Goal: Task Accomplishment & Management: Manage account settings

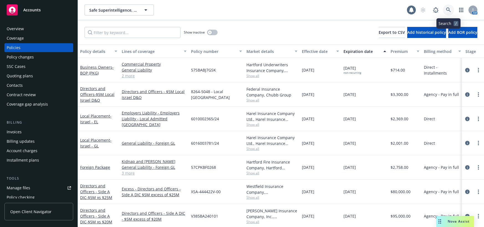
click at [447, 10] on icon at bounding box center [448, 9] width 5 height 5
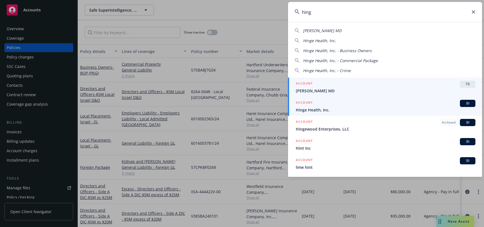
type input "hing"
click at [307, 110] on span "Hinge Health, Inc." at bounding box center [385, 110] width 179 height 6
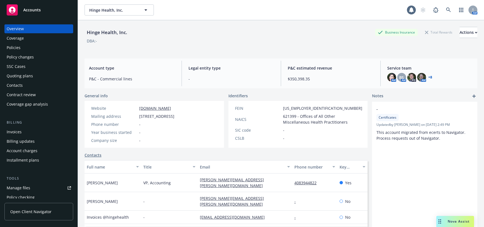
click at [31, 76] on div "Quoting plans" at bounding box center [20, 75] width 26 height 9
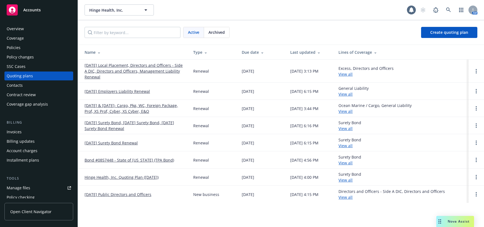
click at [113, 90] on link "09/29/25 Employers Liability Renewal" at bounding box center [116, 91] width 65 height 6
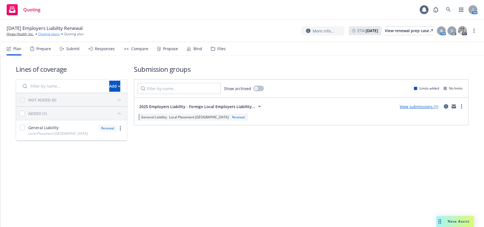
click at [57, 34] on link "Quoting plans" at bounding box center [48, 34] width 21 height 5
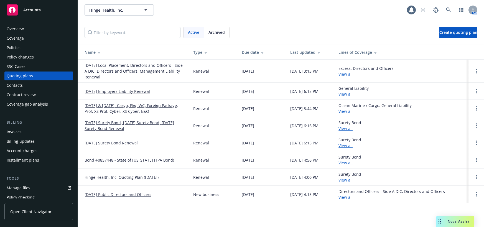
click at [168, 71] on link "[DATE] Local Placement, Directors and Officers - Side A DIC, Directors and Offi…" at bounding box center [134, 70] width 100 height 17
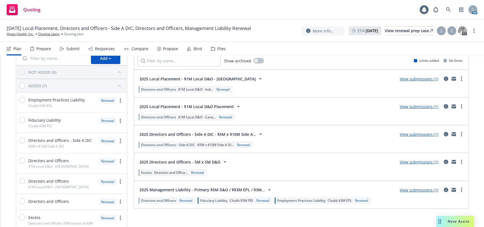
scroll to position [56, 0]
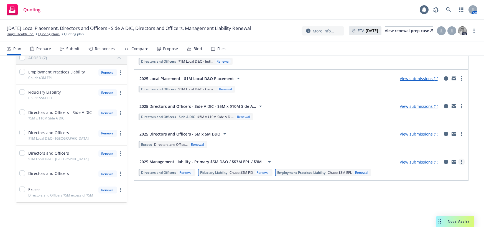
click at [461, 161] on circle "more" at bounding box center [461, 161] width 1 height 1
click at [425, 185] on div "Submission groups Show archived Limits added No limits 2025 Local Placement - $…" at bounding box center [301, 106] width 334 height 194
click at [74, 48] on div "Submit" at bounding box center [72, 49] width 13 height 4
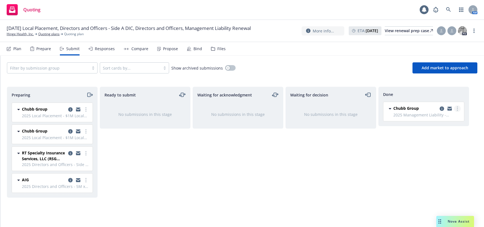
click at [457, 108] on circle "more" at bounding box center [456, 108] width 1 height 1
click at [363, 166] on div "Waiting for decision No submissions in this stage" at bounding box center [330, 151] width 91 height 129
click at [194, 48] on div "Bind" at bounding box center [197, 49] width 9 height 4
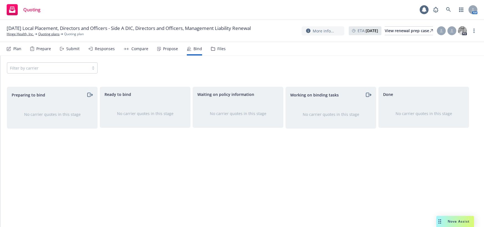
click at [220, 50] on div "Files" at bounding box center [221, 49] width 8 height 4
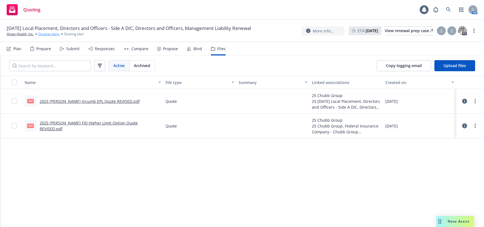
click at [56, 37] on link "Quoting plans" at bounding box center [48, 34] width 21 height 5
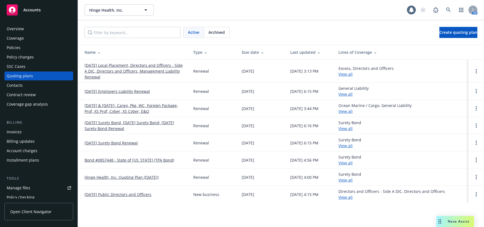
click at [173, 70] on link "[DATE] Local Placement, Directors and Officers - Side A DIC, Directors and Offi…" at bounding box center [134, 70] width 100 height 17
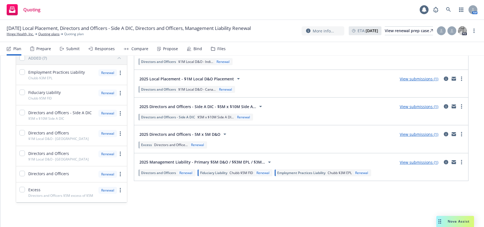
scroll to position [56, 0]
click at [461, 162] on icon "more" at bounding box center [461, 162] width 1 height 4
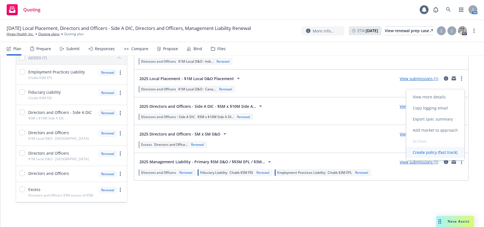
click at [433, 152] on span "Create policy (fast track)" at bounding box center [435, 152] width 58 height 5
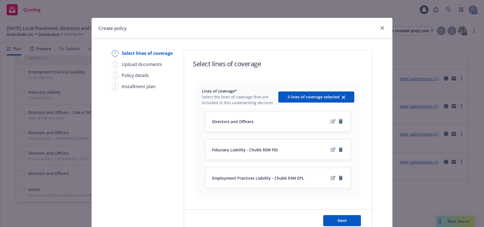
click at [338, 122] on icon "remove" at bounding box center [340, 121] width 4 height 4
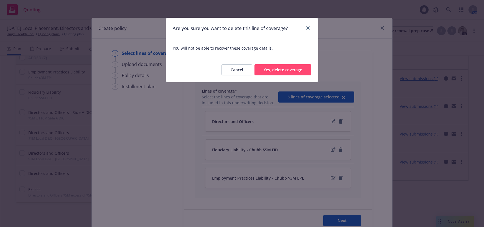
click at [285, 71] on button "Yes, delete coverage" at bounding box center [282, 69] width 57 height 11
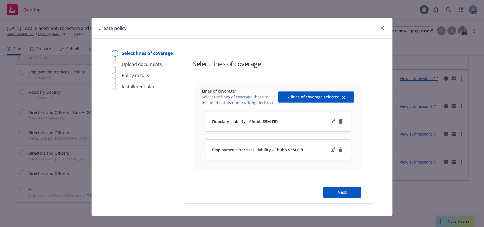
click at [339, 122] on icon "remove" at bounding box center [340, 121] width 4 height 4
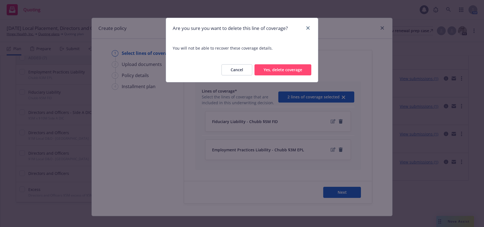
click at [286, 70] on button "Yes, delete coverage" at bounding box center [282, 69] width 57 height 11
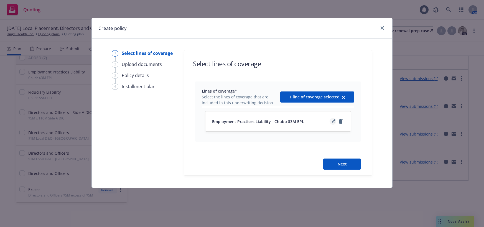
click at [333, 122] on icon "edit" at bounding box center [332, 121] width 5 height 4
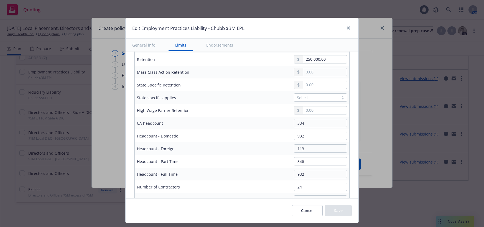
scroll to position [305, 0]
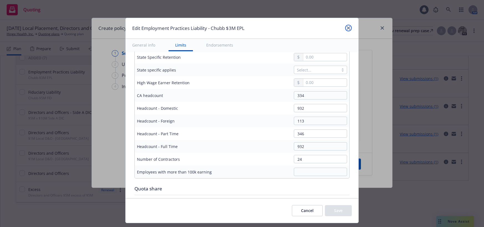
click at [346, 28] on icon "close" at bounding box center [347, 27] width 3 height 3
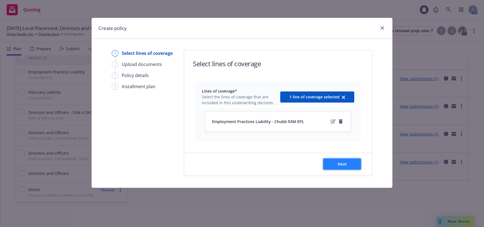
click at [343, 165] on span "Next" at bounding box center [341, 163] width 9 height 5
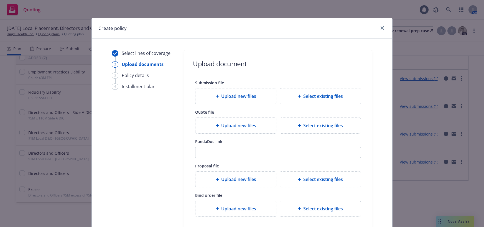
click at [243, 126] on span "Upload new files" at bounding box center [238, 125] width 35 height 7
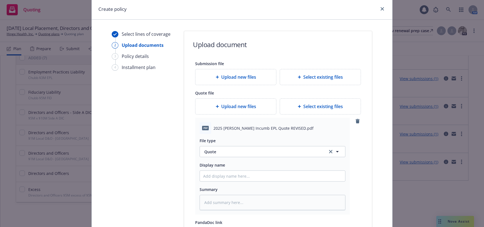
scroll to position [28, 0]
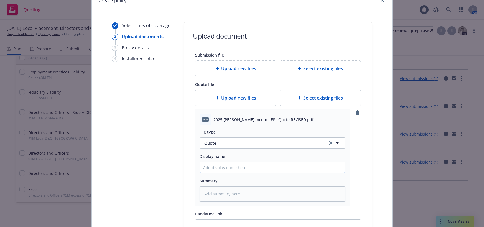
click at [233, 167] on input "Display name" at bounding box center [272, 167] width 145 height 11
type textarea "x"
type input "2"
type textarea "x"
type input "20"
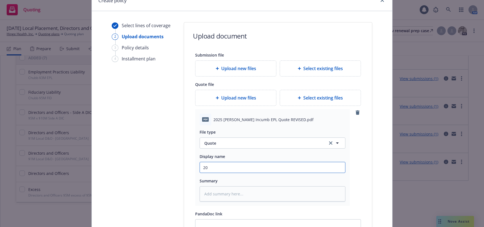
type textarea "x"
type input "202"
type textarea "x"
type input "2025"
type textarea "x"
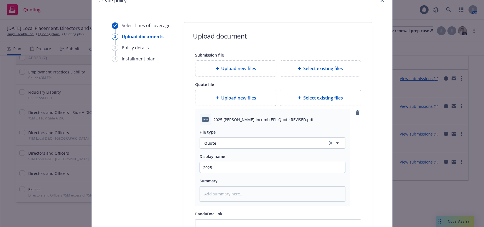
type input "2025"
type textarea "x"
type input "2025 c"
type textarea "x"
type input "2025 ch"
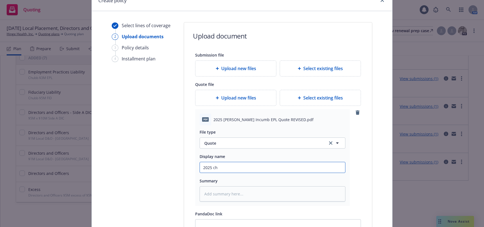
type textarea "x"
type input "2025 chu"
type textarea "x"
type input "2025 chub"
type textarea "x"
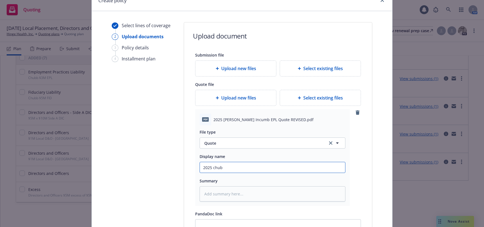
type input "2025 chubb"
type textarea "x"
type input "2025 chubb"
type textarea "x"
type input "2025 hubb"
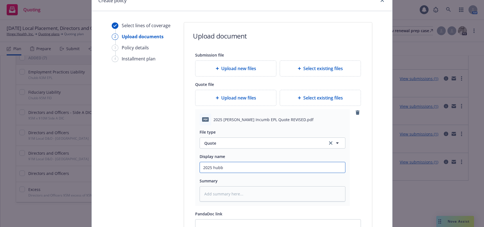
type textarea "x"
type input "2025 Chubb"
type textarea "x"
type input "2025 Chubb"
type textarea "x"
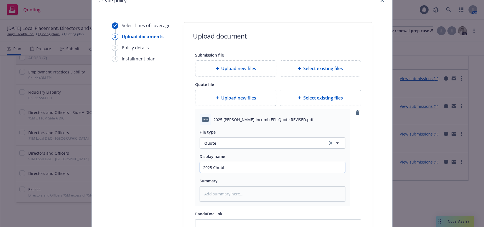
type input "2025 Chubb E"
type textarea "x"
type input "2025 Chubb EP"
type textarea "x"
type input "2025 Chubb EPL"
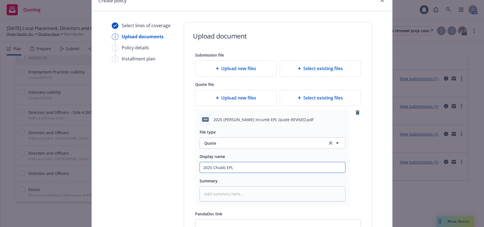
type textarea "x"
type input "2025 Chubb EPL"
type textarea "x"
type input "2025 Chubb EPL Q"
type textarea "x"
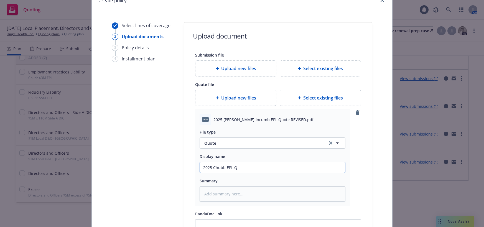
type input "2025 Chubb EPL Qu"
type textarea "x"
type input "2025 Chubb EPL Quo"
type textarea "x"
type input "2025 Chubb EPL Quot"
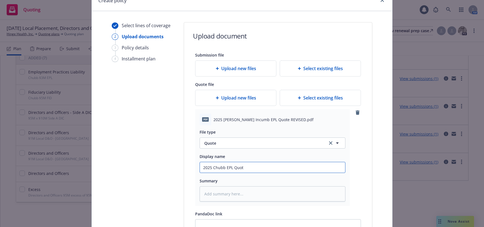
type textarea "x"
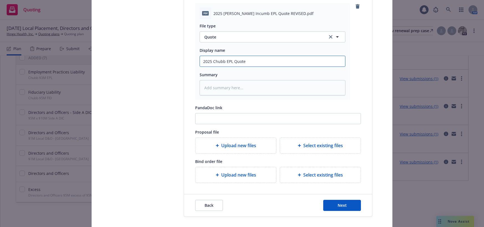
scroll to position [138, 0]
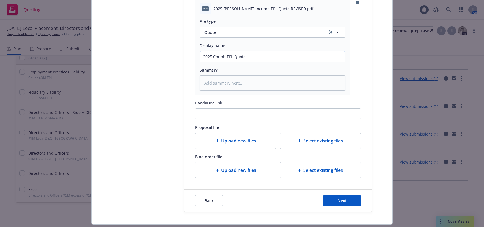
type input "2025 Chubb EPL Quote"
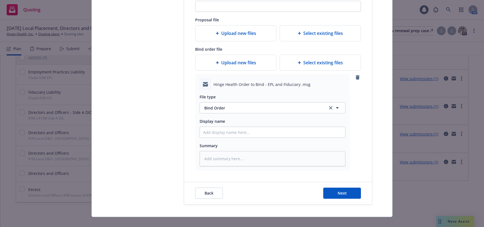
scroll to position [249, 0]
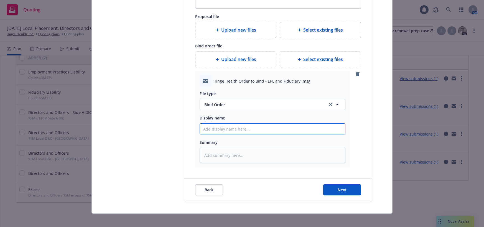
click at [221, 129] on input "Display name" at bounding box center [272, 129] width 145 height 11
type textarea "x"
type input "2"
type textarea "x"
type input "20"
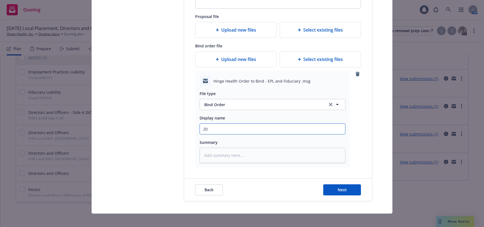
type textarea "x"
type input "202"
type textarea "x"
type input "2025"
type textarea "x"
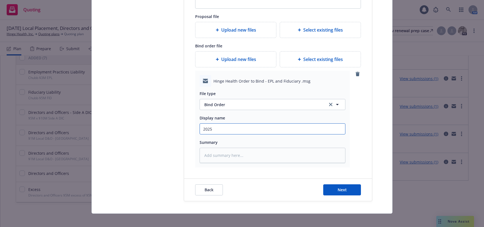
type input "2025"
type textarea "x"
type input "2025 E"
type textarea "x"
type input "2025 EP"
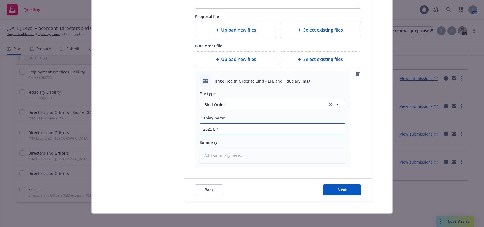
type textarea "x"
type input "2025 EPL"
type textarea "x"
type input "2025 EPL"
type textarea "x"
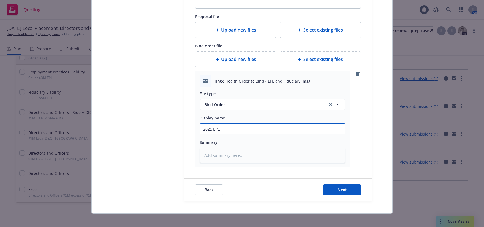
type input "2025 EPL b"
type textarea "x"
type input "2025 EPL bi"
type textarea "x"
type input "2025 EPL bin"
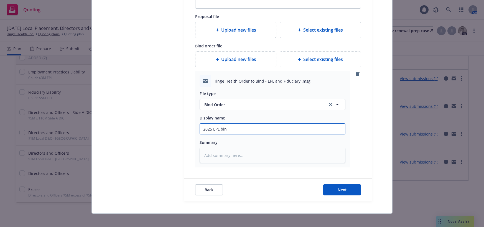
type textarea "x"
type input "2025 EPL bind"
type textarea "x"
type input "2025 EPL bind"
type textarea "x"
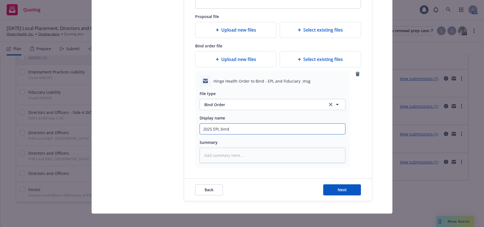
type input "2025 EPL bind r"
type textarea "x"
type input "2025 EPL bind"
type textarea "x"
type input "2025 EPL bind O"
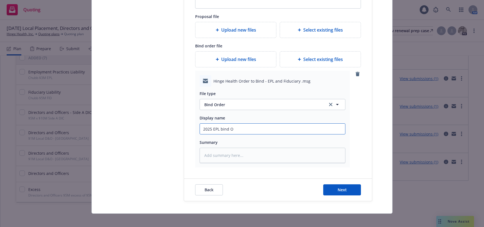
type textarea "x"
type input "2025 EPL bind Or"
type textarea "x"
type input "2025 EPL bind Ord"
type textarea "x"
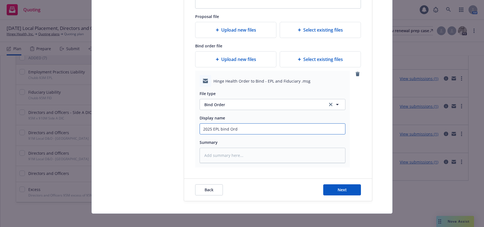
type input "2025 EPL bind Orde"
type textarea "x"
type input "2025 EPL bind Order"
type textarea "x"
type input "2025 EPL bind Order t"
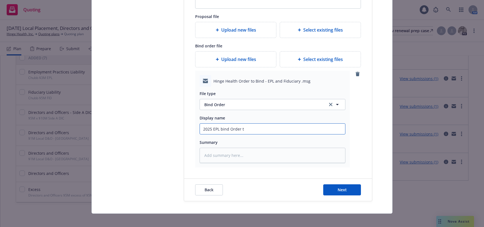
type textarea "x"
type input "2025 EPL bind Order to"
type textarea "x"
type input "2025 EPL bind Order to"
type textarea "x"
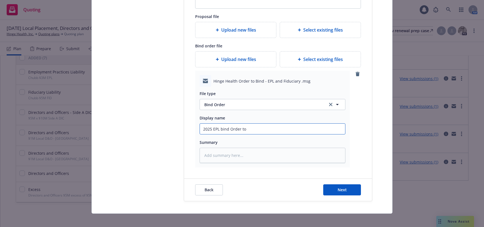
type input "2025 EPL bind Order to C"
type textarea "x"
type input "2025 EPL bind Order to Ch"
type textarea "x"
type input "2025 EPL bind Order to Chu"
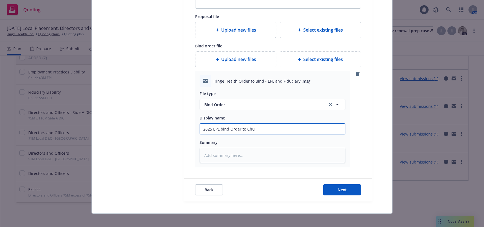
type textarea "x"
type input "2025 EPL bind Order to Chub"
type textarea "x"
type input "2025 EPL bind Order to Chubb"
type textarea "x"
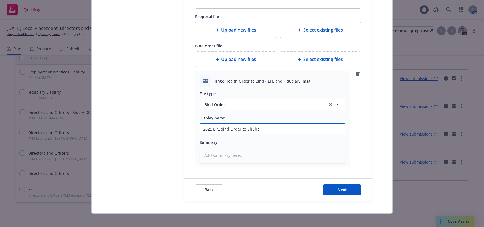
type input "2025 EPL ind Order to Chubb"
type textarea "x"
type input "2025 EPL Bind Order to Chubb"
type textarea "x"
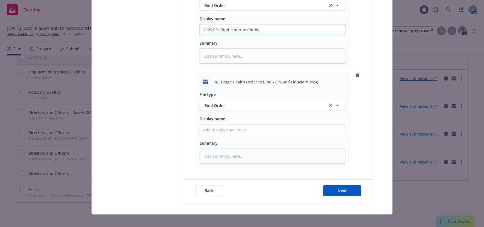
scroll to position [354, 0]
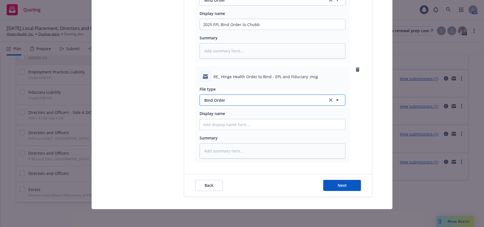
click at [221, 101] on span "Bind Order" at bounding box center [262, 100] width 117 height 6
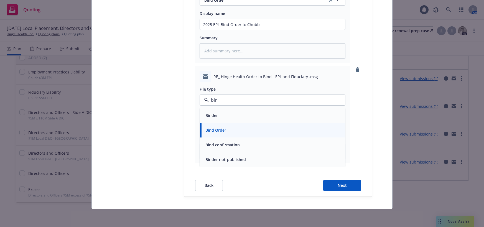
type input "bind"
click at [214, 145] on span "Bind confirmation" at bounding box center [222, 145] width 34 height 6
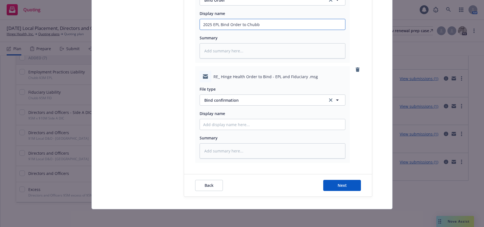
drag, startPoint x: 261, startPoint y: 24, endPoint x: 206, endPoint y: 25, distance: 54.8
click at [200, 25] on input "2025 EPL Bind Order to Chubb" at bounding box center [272, 24] width 145 height 11
click at [218, 125] on input "Display name" at bounding box center [272, 124] width 145 height 11
paste input "2025 EPL Bind Order to Chubb"
type textarea "x"
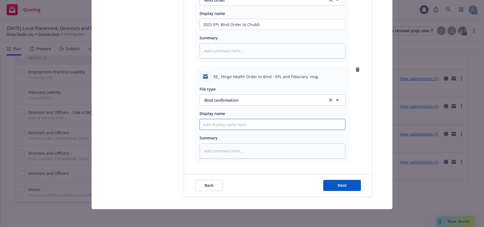
type input "2025 EPL Bind Order to Chubb"
click at [242, 124] on input "2025 EPL Bind Order to Chubb" at bounding box center [272, 124] width 145 height 11
type textarea "x"
type input "2025 EPL Bind Order t Chubb"
type textarea "x"
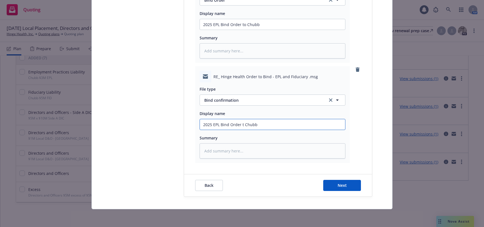
type input "2025 EPL Bind Order Chubb"
type textarea "x"
type input "2025 EPL Bind Order f Chubb"
type textarea "x"
type input "2025 EPL Bind Order fr Chubb"
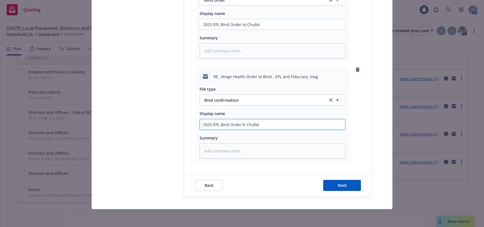
type textarea "x"
type input "2025 EPL Bind Orde fr Chubb"
type textarea "x"
type input "2025 EPL Bind Ord fr Chubb"
type textarea "x"
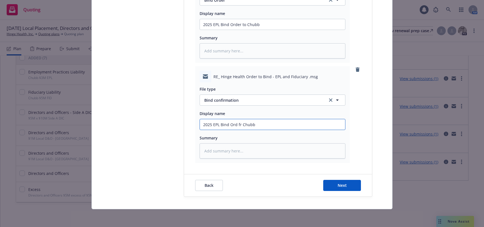
type input "2025 EPL Bind Or fr Chubb"
type textarea "x"
type input "2025 EPL Bind O fr Chubb"
type textarea "x"
type input "2025 EPL Bind fr Chubb"
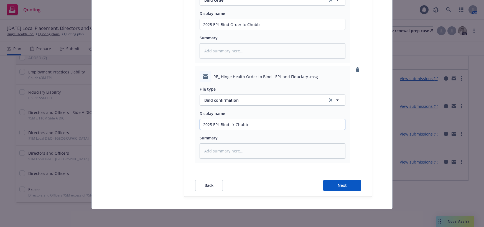
type textarea "x"
type input "2025 EPL Bind c fr Chubb"
type textarea "x"
type input "2025 EPL Bind co fr Chubb"
type textarea "x"
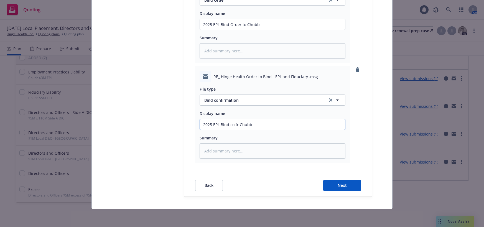
type input "2025 EPL Bind con fr Chubb"
type textarea "x"
type input "2025 EPL Bind conf fr Chubb"
type textarea "x"
type input "2025 EPL Bind confi fr Chubb"
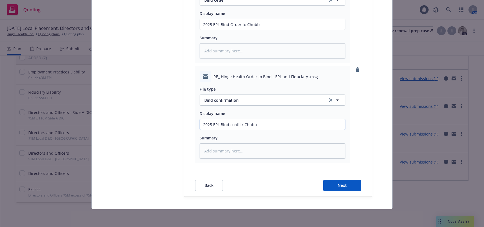
type textarea "x"
type input "2025 EPL Bind confir fr Chubb"
type textarea "x"
type input "2025 EPL Bind confirm fr Chubb"
click at [337, 186] on span "Next" at bounding box center [341, 185] width 9 height 5
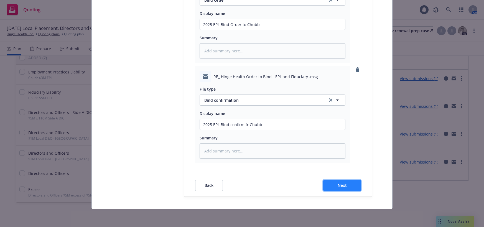
type textarea "x"
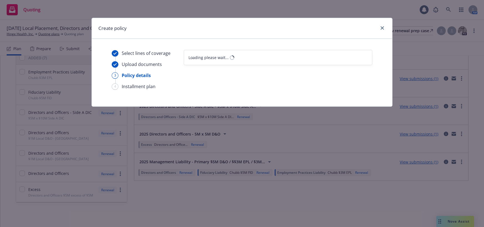
select select "12"
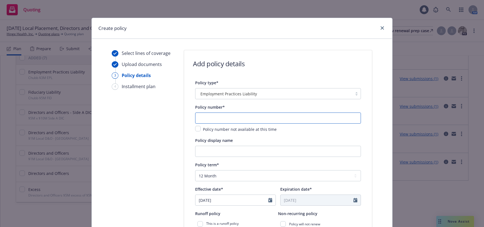
click at [313, 114] on input "text" at bounding box center [278, 117] width 166 height 11
click at [207, 118] on input "text" at bounding box center [278, 117] width 166 height 11
paste input "8264-8499"
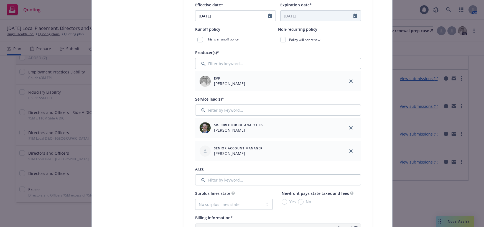
scroll to position [194, 0]
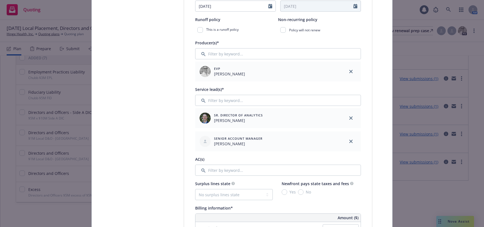
type input "8264-8499"
click at [349, 141] on icon "close" at bounding box center [350, 141] width 3 height 3
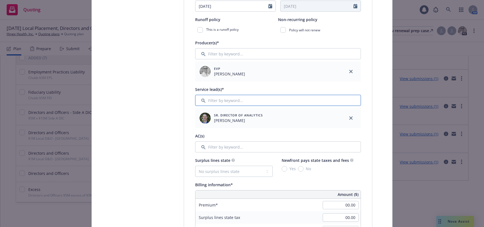
click at [225, 101] on input "Filter by keyword..." at bounding box center [278, 100] width 166 height 11
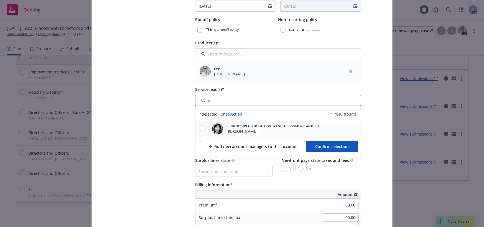
type input "y"
click at [202, 129] on input "checkbox" at bounding box center [203, 128] width 6 height 6
checkbox input "true"
click at [334, 148] on span "Confirm selection" at bounding box center [332, 146] width 34 height 5
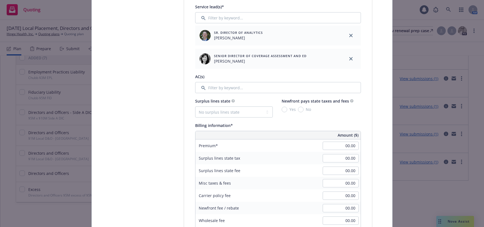
scroll to position [277, 0]
click at [225, 87] on input "Filter by keyword..." at bounding box center [278, 86] width 166 height 11
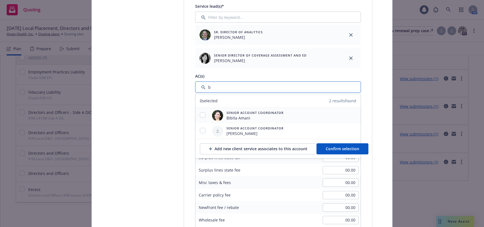
type input "b"
click at [201, 115] on input "checkbox" at bounding box center [203, 115] width 6 height 6
checkbox input "true"
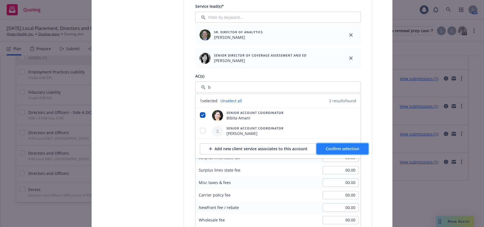
click at [343, 150] on span "Confirm selection" at bounding box center [342, 148] width 34 height 5
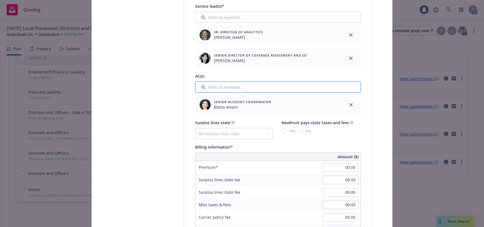
click at [215, 86] on input "Filter by keyword..." at bounding box center [278, 86] width 166 height 11
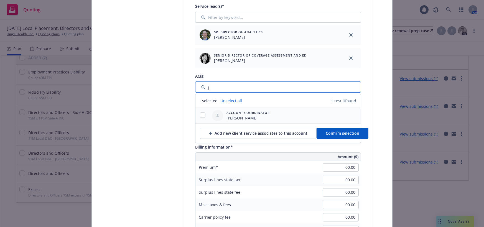
type input "j"
click at [200, 115] on input "checkbox" at bounding box center [203, 115] width 6 height 6
checkbox input "true"
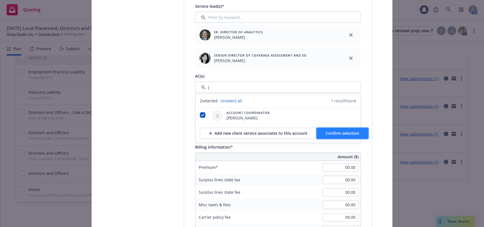
click at [331, 132] on span "Confirm selection" at bounding box center [342, 132] width 34 height 5
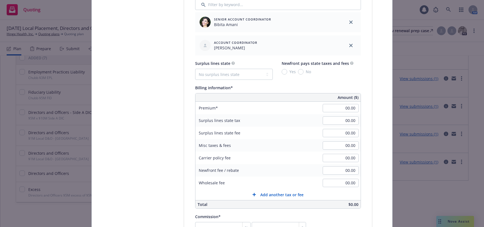
scroll to position [360, 0]
click at [337, 108] on input "00.00" at bounding box center [340, 107] width 36 height 8
type input "87,521.00"
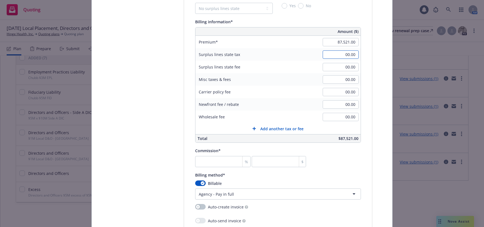
scroll to position [443, 0]
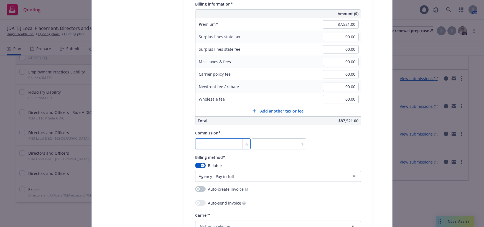
click at [219, 145] on input "number" at bounding box center [222, 143] width 55 height 11
type input "1"
type input "875.21"
type input "15"
type input "13128.15"
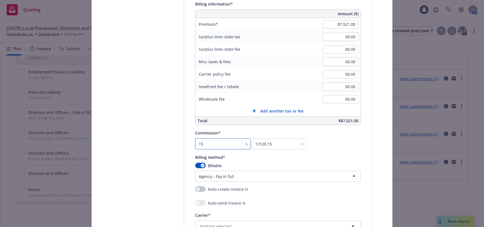
type input "15"
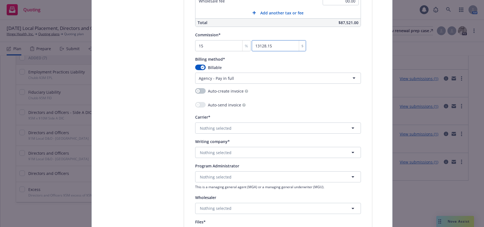
scroll to position [554, 0]
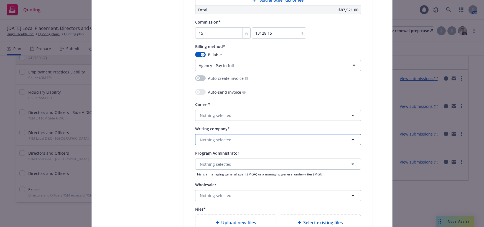
click at [218, 142] on span "Nothing selected" at bounding box center [216, 140] width 32 height 6
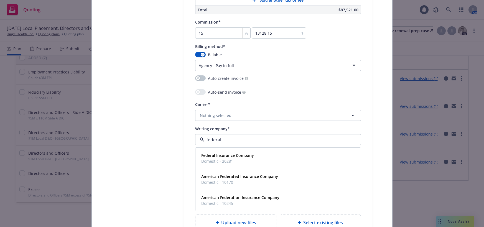
type input "federal"
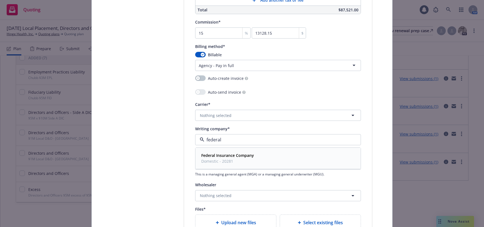
click at [217, 161] on span "Domestic - 20281" at bounding box center [227, 161] width 53 height 6
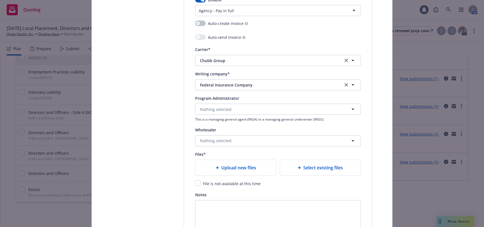
scroll to position [609, 0]
click at [245, 169] on span "Upload new files" at bounding box center [238, 167] width 35 height 7
type textarea "x"
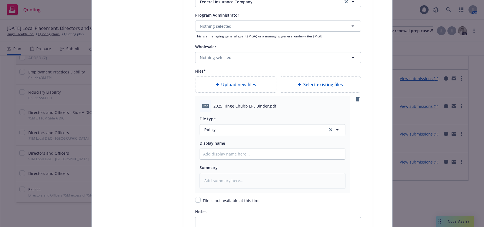
scroll to position [692, 0]
click at [207, 123] on div "File type Policy Policy" at bounding box center [272, 125] width 146 height 20
click at [207, 128] on span "Policy" at bounding box center [262, 129] width 117 height 6
type input "b"
click at [210, 143] on span "Binder" at bounding box center [211, 145] width 12 height 6
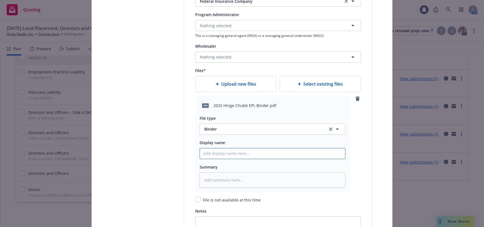
click at [218, 151] on input "Policy display name" at bounding box center [272, 153] width 145 height 11
type textarea "x"
type input "2"
type textarea "x"
type input "20"
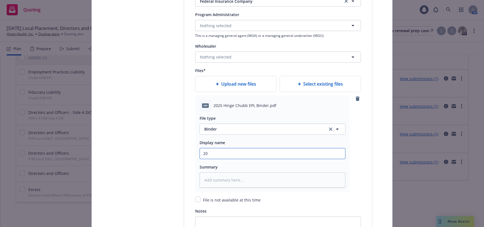
type textarea "x"
type input "202"
type textarea "x"
type input "2025"
type textarea "x"
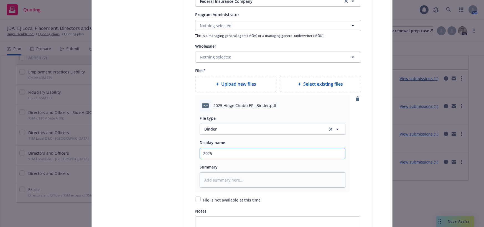
type input "2025 c"
type textarea "x"
type input "2025 ch"
type textarea "x"
type input "2025 chu"
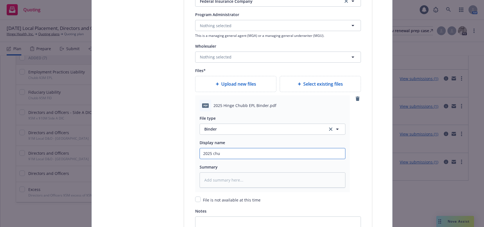
type textarea "x"
type input "2025 chub"
type textarea "x"
type input "2025 chubb"
type textarea "x"
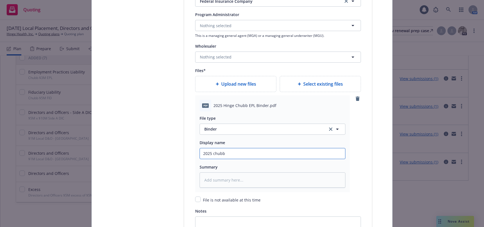
type input "2025 chubb"
type textarea "x"
type input "2025 hubb"
type textarea "x"
type input "2025 Chubb"
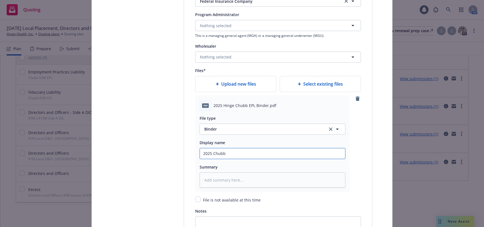
type textarea "x"
type input "2025 Chubb"
type textarea "x"
type input "2025 Chubb E"
type textarea "x"
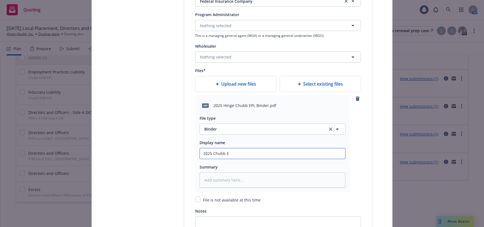
type input "2025 Chubb EP"
type textarea "x"
type input "2025 Chubb EPL"
type textarea "x"
type input "2025 Chubb EPL F"
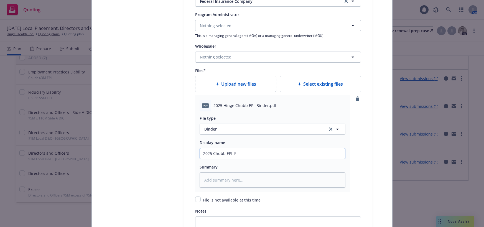
type textarea "x"
type input "2025 Chubb EPL Fi"
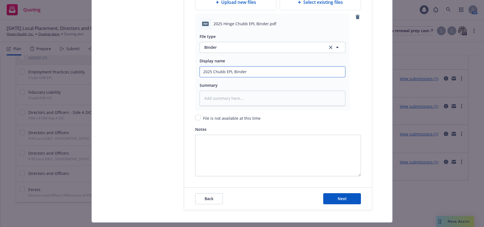
scroll to position [775, 0]
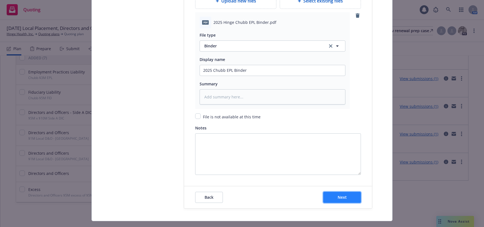
click at [339, 200] on button "Next" at bounding box center [342, 197] width 38 height 11
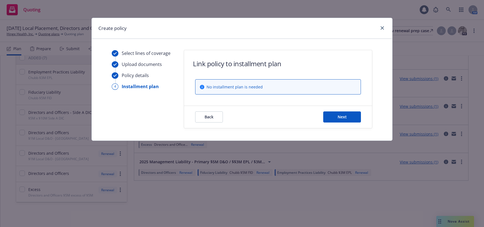
scroll to position [0, 0]
click at [343, 116] on span "Next" at bounding box center [341, 116] width 9 height 5
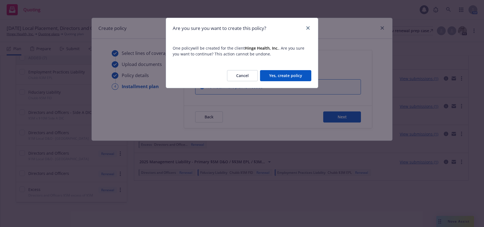
click at [288, 76] on button "Yes, create policy" at bounding box center [285, 75] width 51 height 11
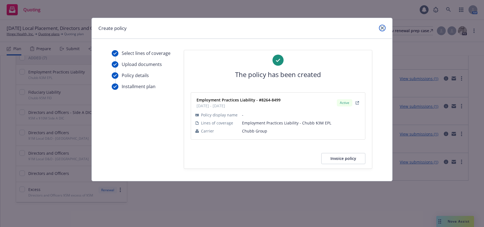
click at [382, 28] on icon "close" at bounding box center [381, 27] width 3 height 3
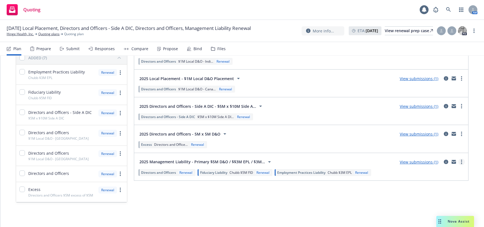
click at [458, 163] on link "more" at bounding box center [461, 161] width 7 height 7
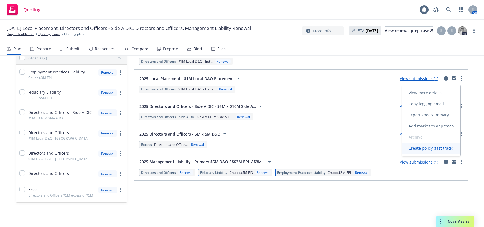
click at [429, 150] on span "Create policy (fast track)" at bounding box center [431, 147] width 58 height 5
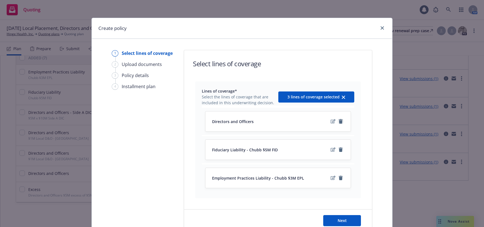
click at [339, 120] on icon "remove" at bounding box center [340, 121] width 4 height 4
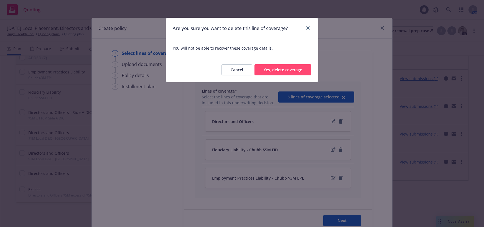
click at [289, 69] on button "Yes, delete coverage" at bounding box center [282, 69] width 57 height 11
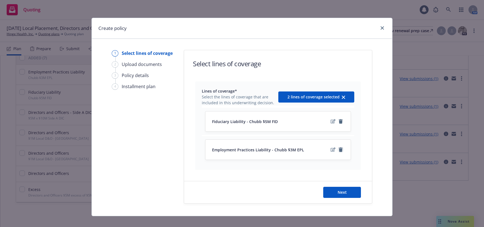
click at [339, 150] on icon "remove" at bounding box center [340, 149] width 4 height 4
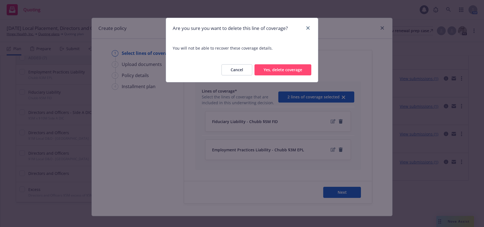
click at [289, 71] on button "Yes, delete coverage" at bounding box center [282, 69] width 57 height 11
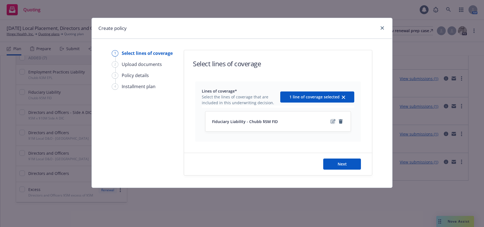
click at [333, 122] on icon "edit" at bounding box center [332, 121] width 5 height 4
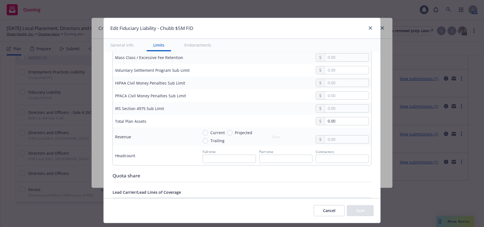
scroll to position [222, 0]
click at [370, 29] on icon "close" at bounding box center [369, 27] width 3 height 3
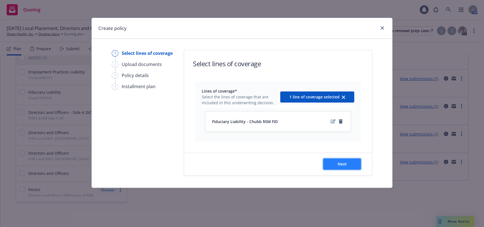
click at [342, 163] on span "Next" at bounding box center [341, 163] width 9 height 5
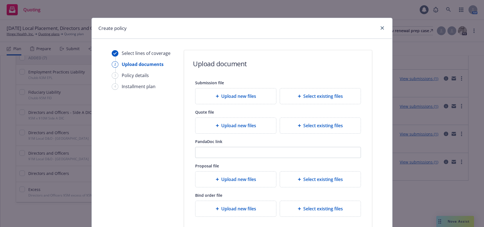
click at [232, 125] on span "Upload new files" at bounding box center [238, 125] width 35 height 7
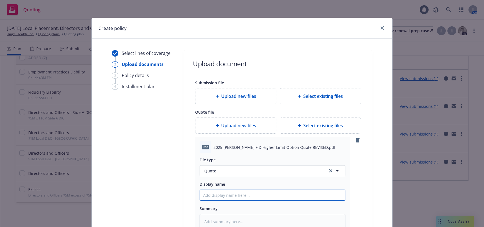
click at [223, 195] on input "Display name" at bounding box center [272, 195] width 145 height 11
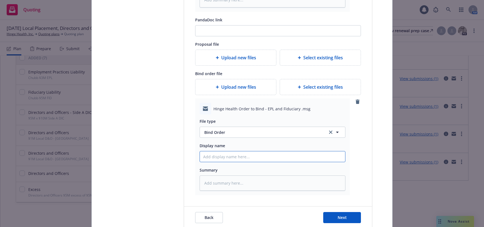
click at [232, 156] on input "Display name" at bounding box center [272, 156] width 145 height 11
click at [354, 162] on div "Hinge Health Order to Bind - EPL and Fiduciary .msg File type Bind Order Bind O…" at bounding box center [278, 146] width 166 height 97
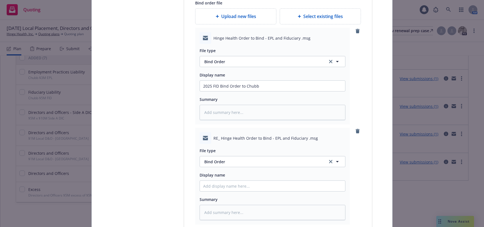
scroll to position [332, 0]
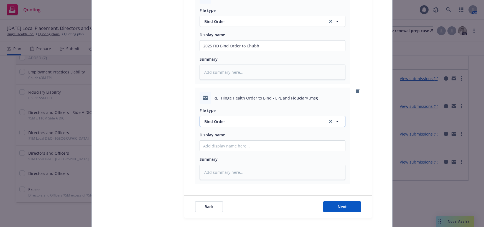
click at [218, 122] on span "Bind Order" at bounding box center [262, 122] width 117 height 6
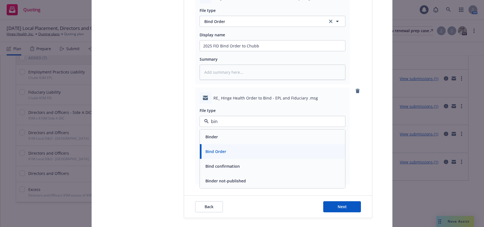
click at [226, 167] on span "Bind confirmation" at bounding box center [222, 166] width 34 height 6
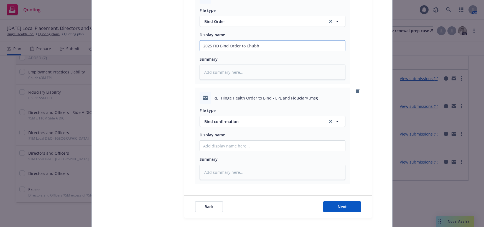
drag, startPoint x: 261, startPoint y: 48, endPoint x: 201, endPoint y: 45, distance: 60.4
click at [201, 45] on input "2025 FID Bind Order to Chubb" at bounding box center [272, 45] width 145 height 11
click at [225, 146] on input "Display name" at bounding box center [272, 145] width 145 height 11
paste input "2025 FID Bind Order to Chubb"
click at [338, 205] on span "Next" at bounding box center [341, 206] width 9 height 5
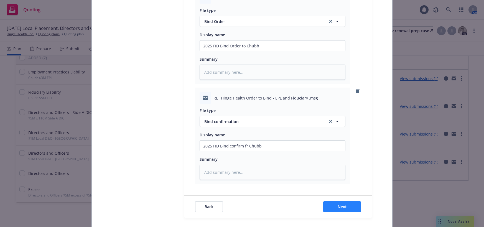
scroll to position [0, 0]
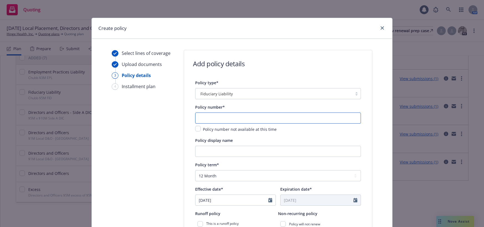
click at [271, 119] on input "text" at bounding box center [278, 117] width 166 height 11
click at [220, 115] on input "text" at bounding box center [278, 117] width 166 height 11
paste input "J06956464"
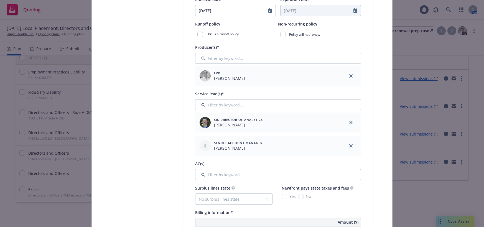
scroll to position [194, 0]
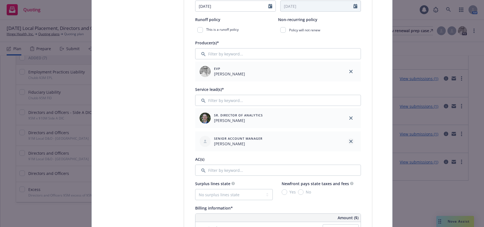
click at [349, 141] on icon "close" at bounding box center [350, 141] width 3 height 3
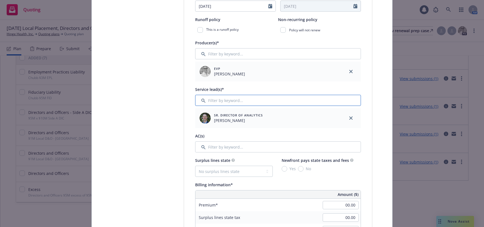
click at [235, 98] on input "Filter by keyword..." at bounding box center [278, 100] width 166 height 11
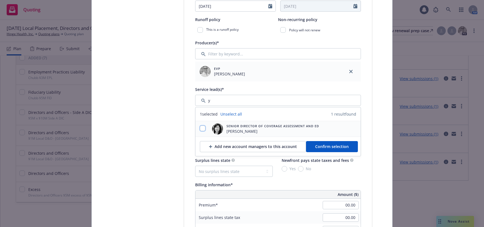
click at [201, 128] on input "checkbox" at bounding box center [203, 128] width 6 height 6
click at [333, 147] on span "Confirm selection" at bounding box center [332, 146] width 34 height 5
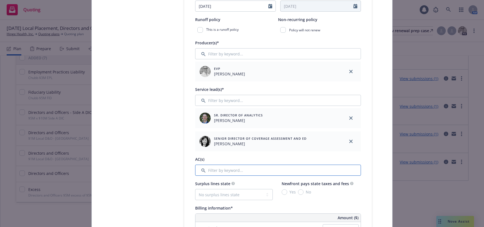
click at [221, 171] on input "Filter by keyword..." at bounding box center [278, 170] width 166 height 11
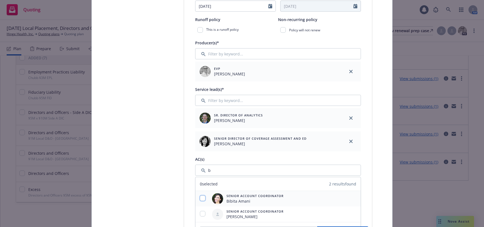
click at [200, 198] on input "checkbox" at bounding box center [203, 198] width 6 height 6
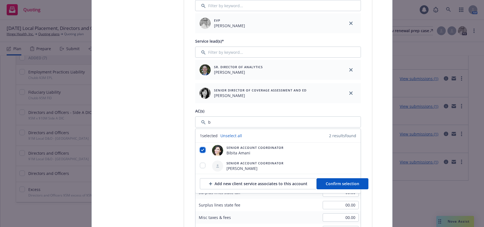
scroll to position [249, 0]
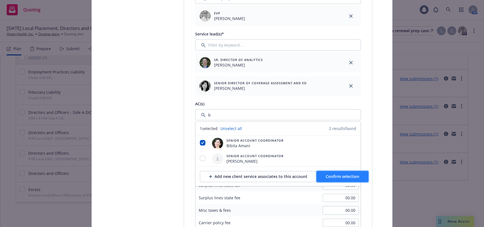
click at [326, 176] on span "Confirm selection" at bounding box center [342, 176] width 34 height 5
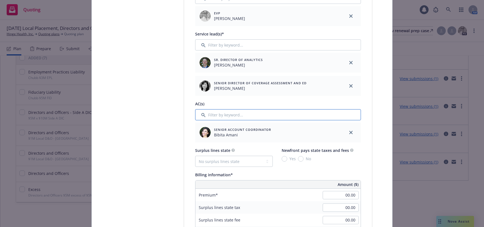
click at [225, 116] on input "Filter by keyword..." at bounding box center [278, 114] width 166 height 11
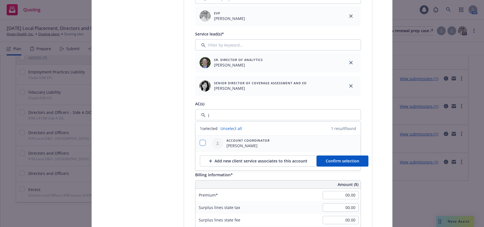
click at [200, 143] on input "checkbox" at bounding box center [203, 143] width 6 height 6
click at [351, 159] on span "Confirm selection" at bounding box center [342, 160] width 34 height 5
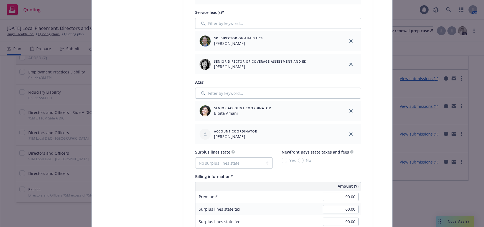
scroll to position [305, 0]
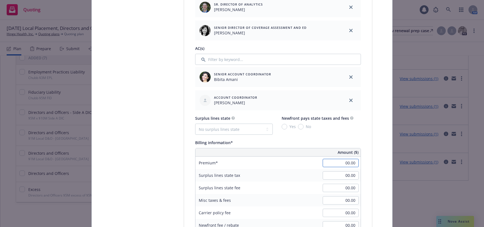
click at [341, 164] on input "00.00" at bounding box center [340, 163] width 36 height 8
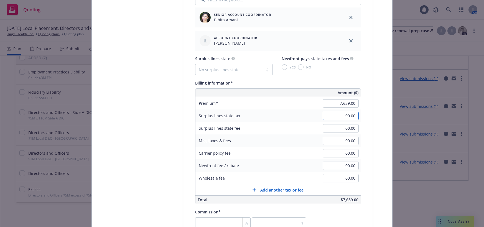
scroll to position [388, 0]
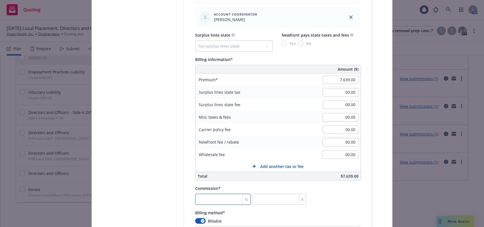
click at [226, 197] on input "number" at bounding box center [222, 199] width 55 height 11
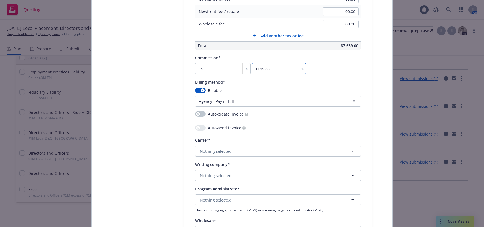
scroll to position [526, 0]
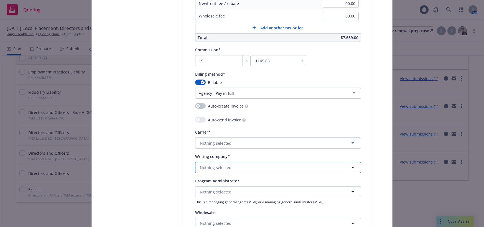
click at [221, 168] on span "Nothing selected" at bounding box center [216, 168] width 32 height 6
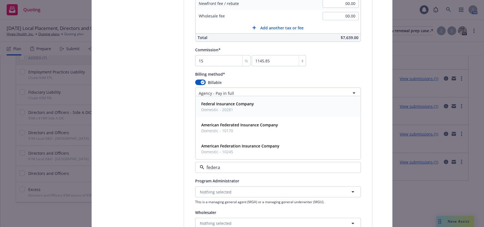
click at [228, 109] on span "Domestic - 20281" at bounding box center [227, 110] width 53 height 6
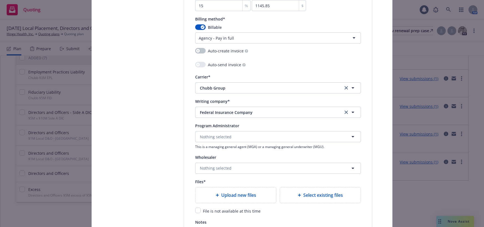
scroll to position [582, 0]
click at [236, 198] on span "Upload new files" at bounding box center [238, 194] width 35 height 7
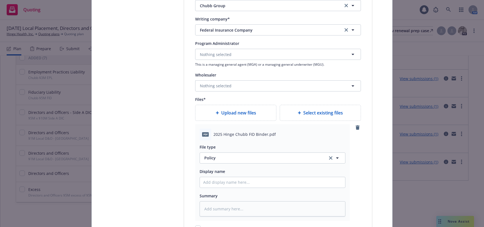
scroll to position [665, 0]
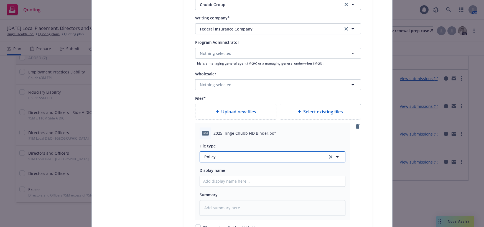
click at [210, 158] on span "Policy" at bounding box center [262, 157] width 117 height 6
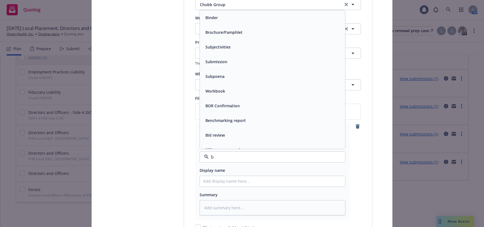
click at [208, 19] on span "Binder" at bounding box center [211, 18] width 12 height 6
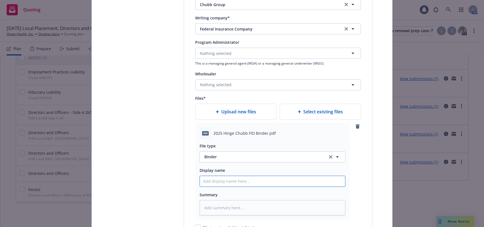
click at [228, 182] on input "Policy display name" at bounding box center [272, 181] width 145 height 11
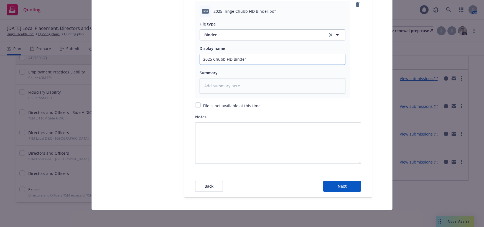
scroll to position [787, 0]
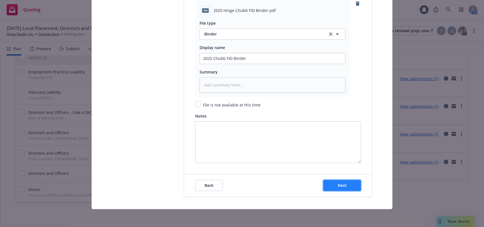
click at [340, 186] on span "Next" at bounding box center [341, 185] width 9 height 5
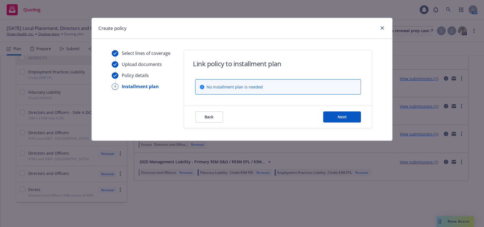
scroll to position [0, 0]
click at [345, 117] on span "Next" at bounding box center [341, 116] width 9 height 5
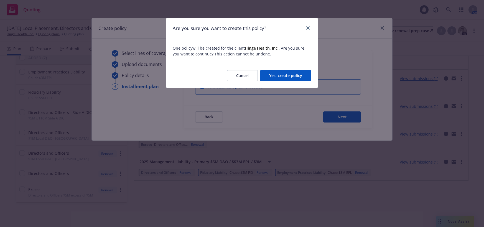
click at [292, 76] on button "Yes, create policy" at bounding box center [285, 75] width 51 height 11
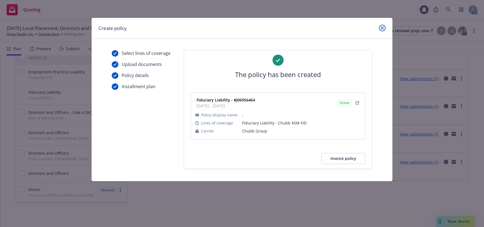
click at [382, 29] on icon "close" at bounding box center [381, 27] width 3 height 3
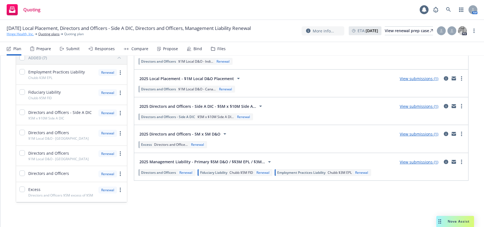
click at [27, 37] on link "Hinge Health, Inc." at bounding box center [20, 34] width 27 height 5
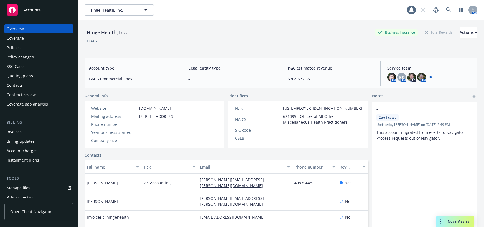
click at [20, 132] on div "Invoices" at bounding box center [14, 131] width 15 height 9
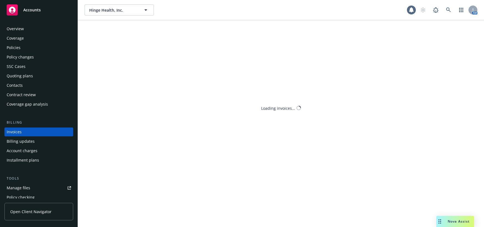
scroll to position [10, 0]
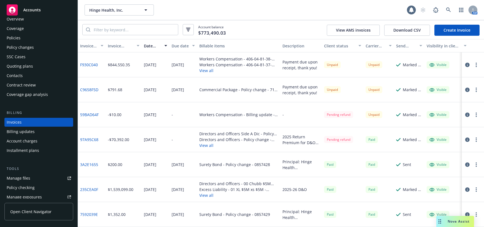
click at [452, 30] on link "Create Invoice" at bounding box center [456, 30] width 45 height 11
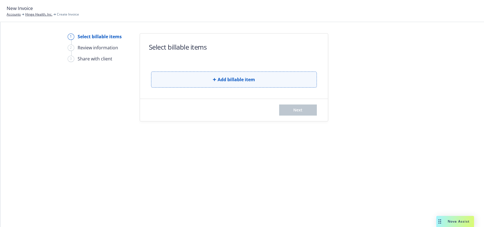
click at [242, 79] on span "Add billable item" at bounding box center [235, 79] width 37 height 7
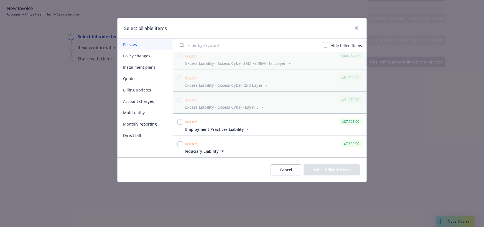
scroll to position [111, 0]
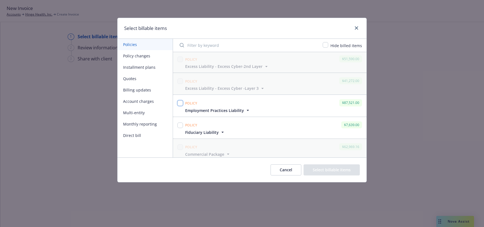
click at [181, 103] on input "checkbox" at bounding box center [180, 103] width 6 height 6
checkbox input "true"
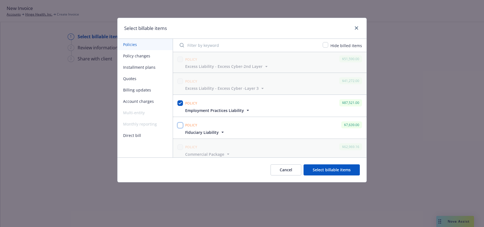
click at [181, 126] on input "checkbox" at bounding box center [180, 125] width 6 height 6
checkbox input "true"
click at [334, 169] on button "Select billable items" at bounding box center [331, 169] width 56 height 11
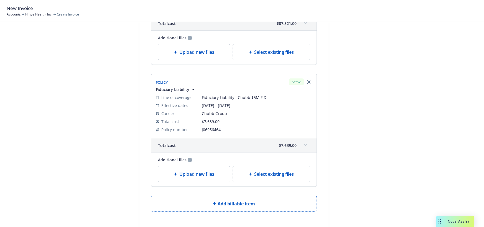
scroll to position [140, 0]
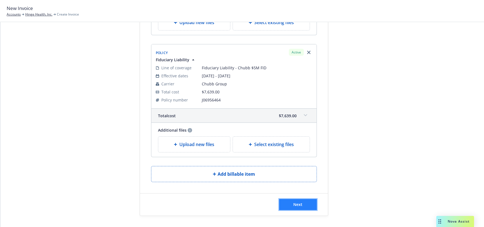
click at [297, 202] on span "Next" at bounding box center [297, 204] width 9 height 5
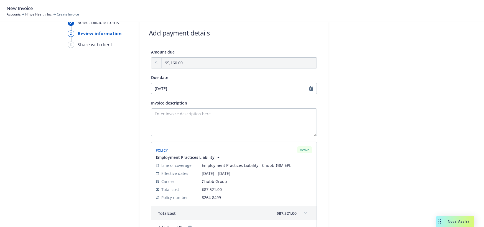
scroll to position [0, 0]
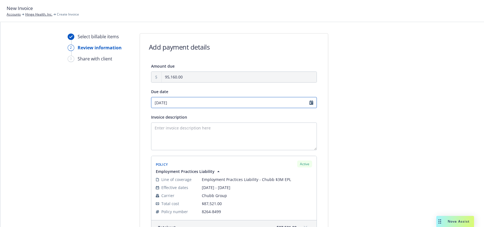
select select "September"
select select "2025"
click at [309, 103] on input "09/29/2025" at bounding box center [234, 102] width 166 height 11
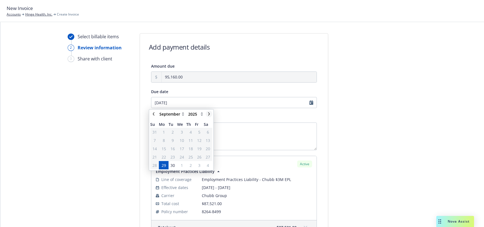
click at [208, 114] on icon "chevronRight" at bounding box center [208, 113] width 3 height 3
select select "October"
click at [165, 149] on span "13" at bounding box center [163, 149] width 4 height 6
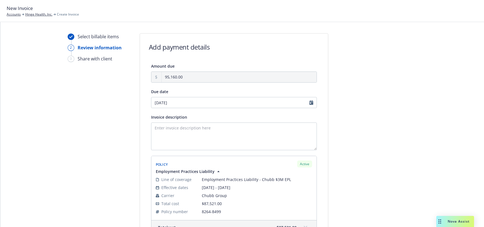
type input "10/13/2025"
click at [210, 130] on textarea "Invoice description" at bounding box center [234, 136] width 166 height 28
type textarea "2025-26 EPL/FID"
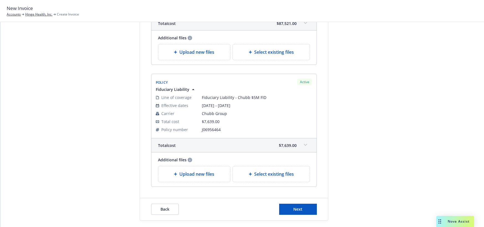
scroll to position [209, 0]
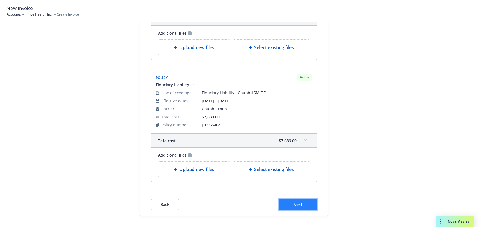
click at [293, 203] on span "Next" at bounding box center [297, 204] width 9 height 5
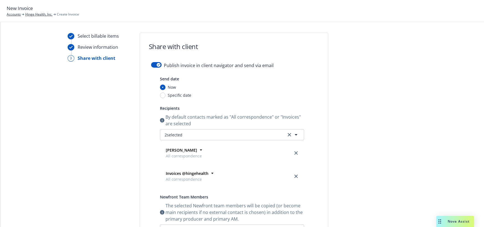
scroll to position [0, 0]
click at [151, 65] on button "button" at bounding box center [156, 66] width 11 height 6
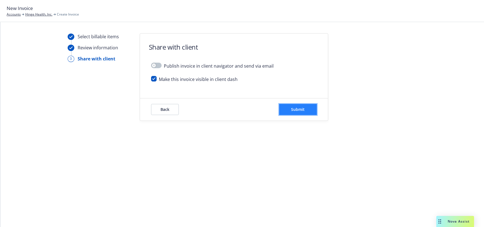
click at [298, 110] on span "Submit" at bounding box center [298, 109] width 14 height 5
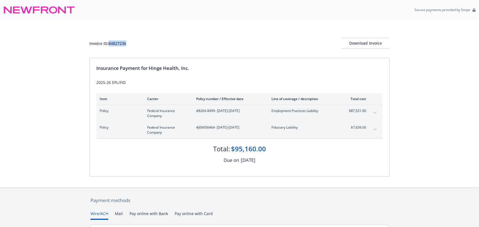
drag, startPoint x: 128, startPoint y: 45, endPoint x: 110, endPoint y: 45, distance: 17.7
click at [110, 45] on div "Invoice ID: 84827236 Download Invoice" at bounding box center [239, 43] width 300 height 11
copy div "84827236"
click at [364, 45] on div "Download Invoice" at bounding box center [365, 43] width 48 height 11
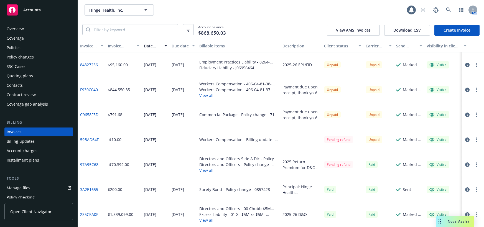
scroll to position [10, 0]
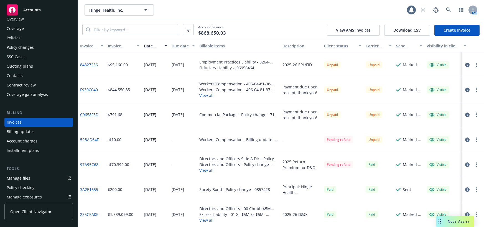
click at [16, 38] on div "Policies" at bounding box center [14, 38] width 14 height 9
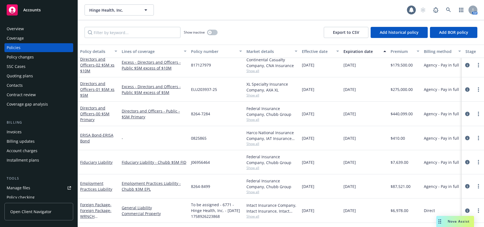
scroll to position [1025, 0]
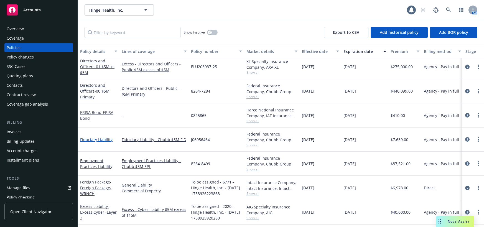
click at [107, 141] on link "Fiduciary Liability" at bounding box center [96, 139] width 32 height 5
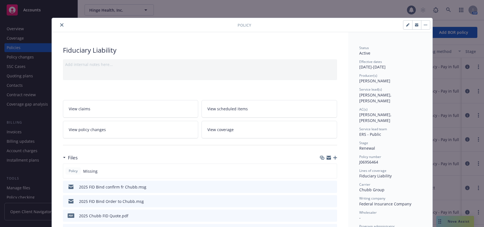
click at [60, 25] on icon "close" at bounding box center [61, 24] width 3 height 3
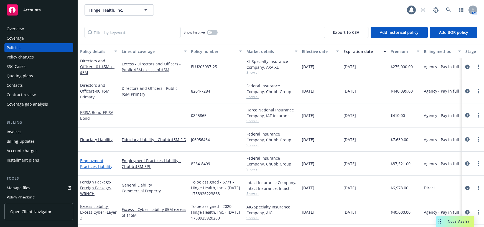
click at [104, 167] on link "Employment Practices Liability" at bounding box center [96, 163] width 32 height 11
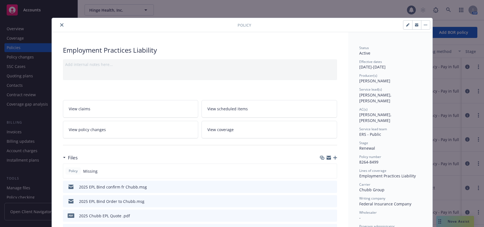
click at [60, 25] on icon "close" at bounding box center [61, 24] width 3 height 3
